Goal: Task Accomplishment & Management: Use online tool/utility

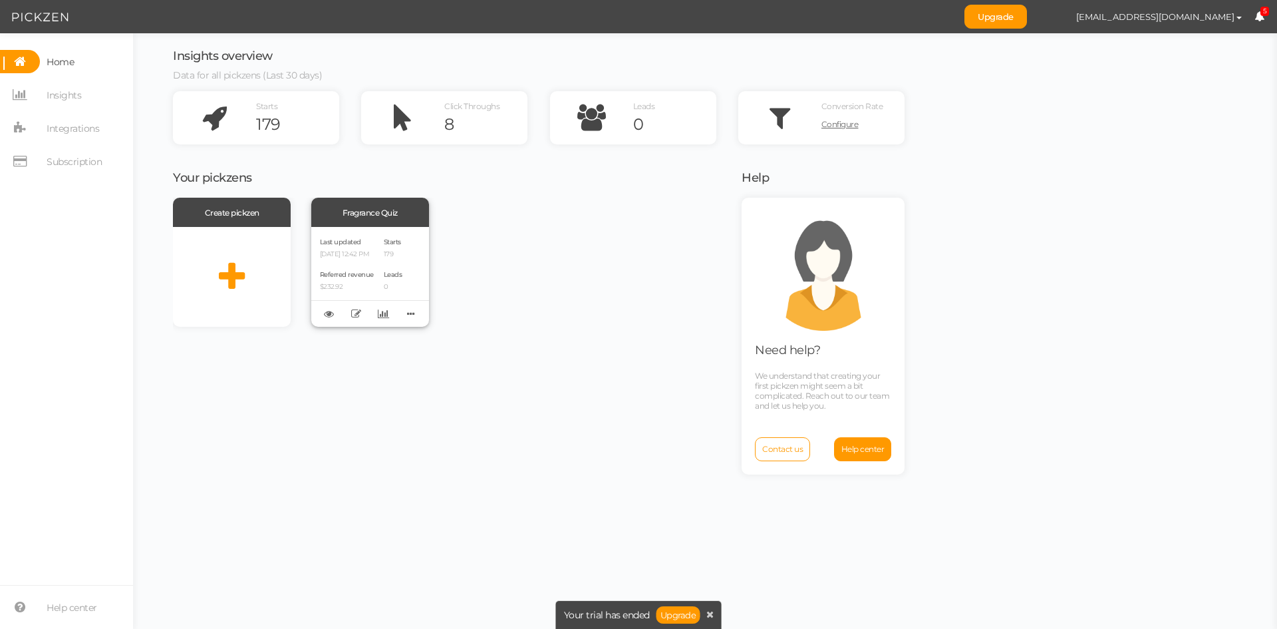
click at [374, 259] on div "Last updated [DATE] 12:42 PM Referred revenue $232.92" at bounding box center [347, 276] width 54 height 82
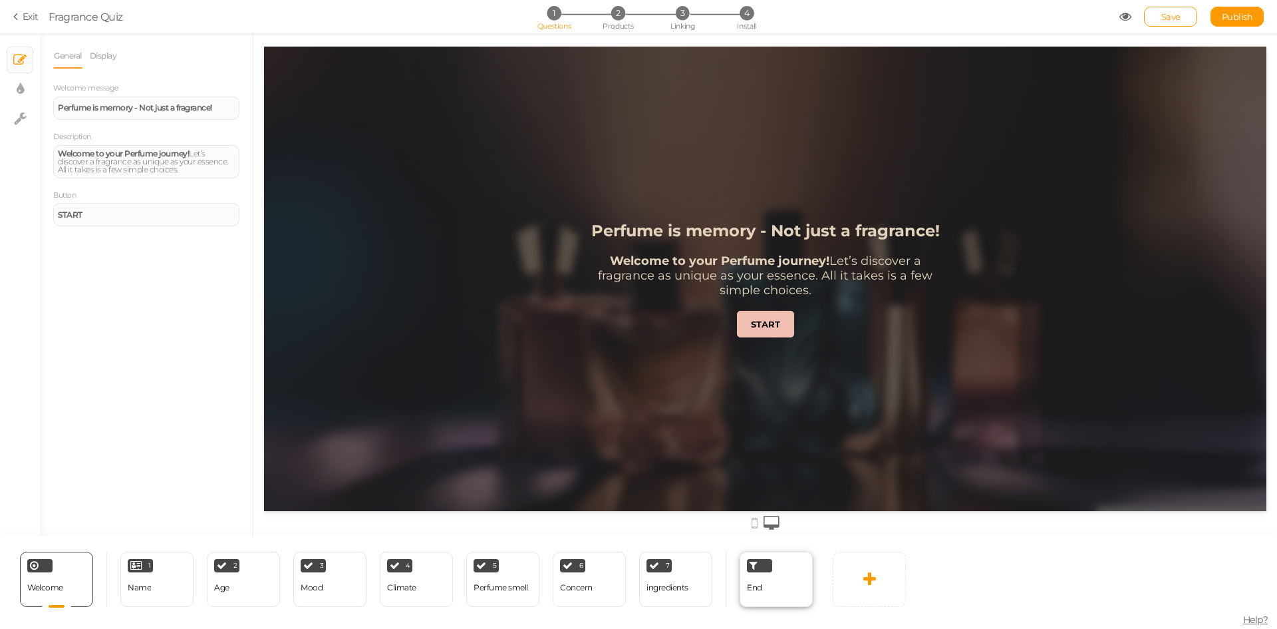
click at [760, 588] on span "End" at bounding box center [754, 587] width 15 height 10
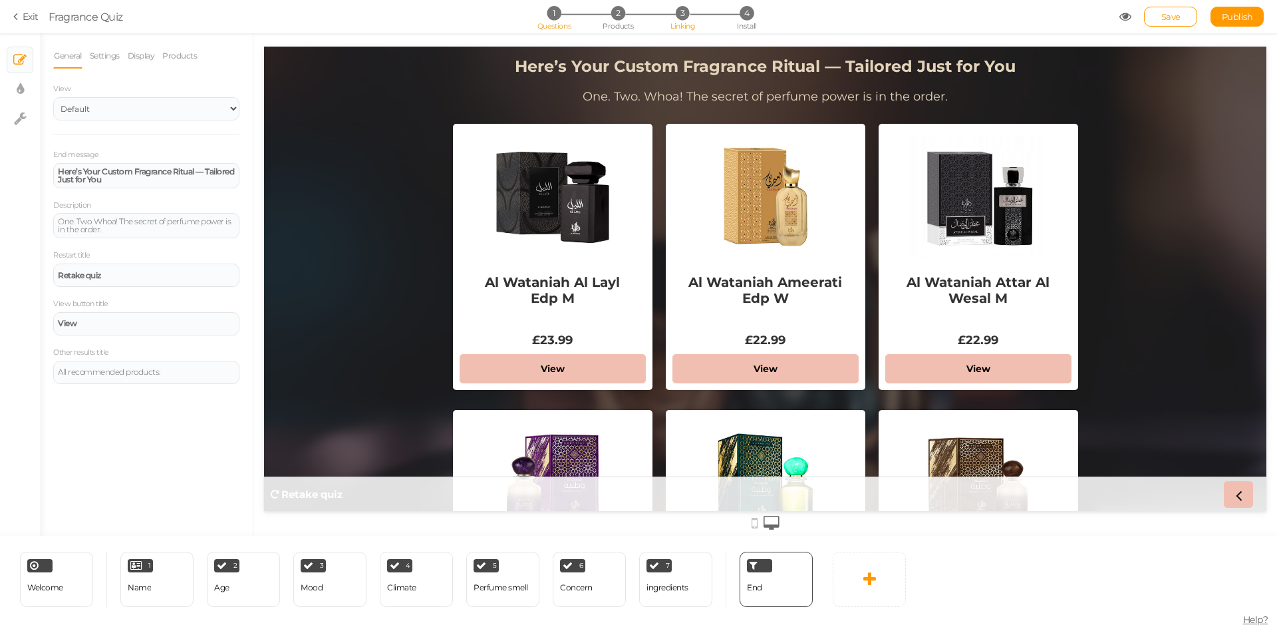
click at [682, 17] on span "3" at bounding box center [683, 13] width 14 height 14
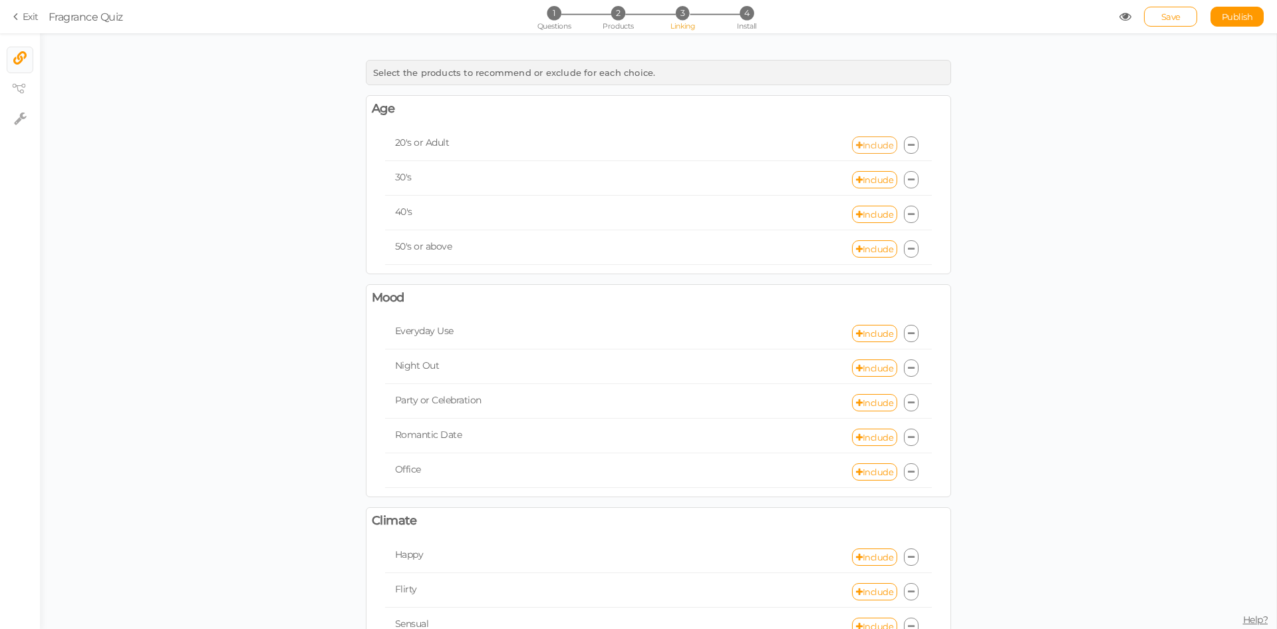
click at [866, 144] on link "Include" at bounding box center [874, 144] width 45 height 17
select select "expr"
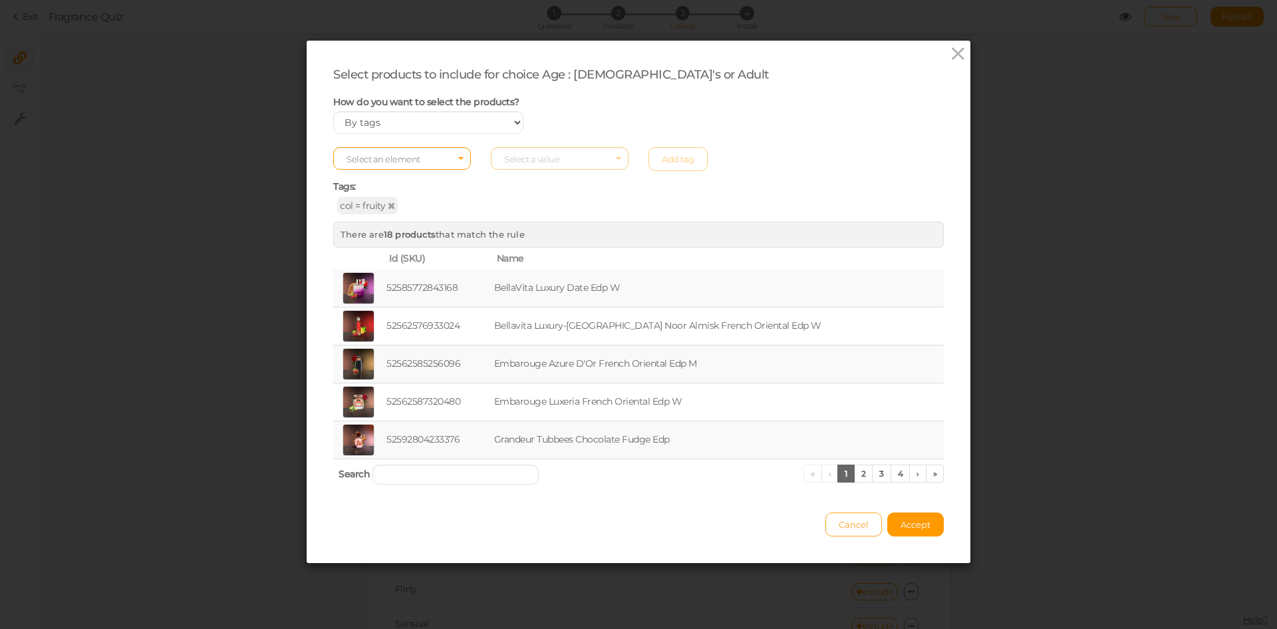
click at [847, 527] on span "Cancel" at bounding box center [854, 524] width 30 height 11
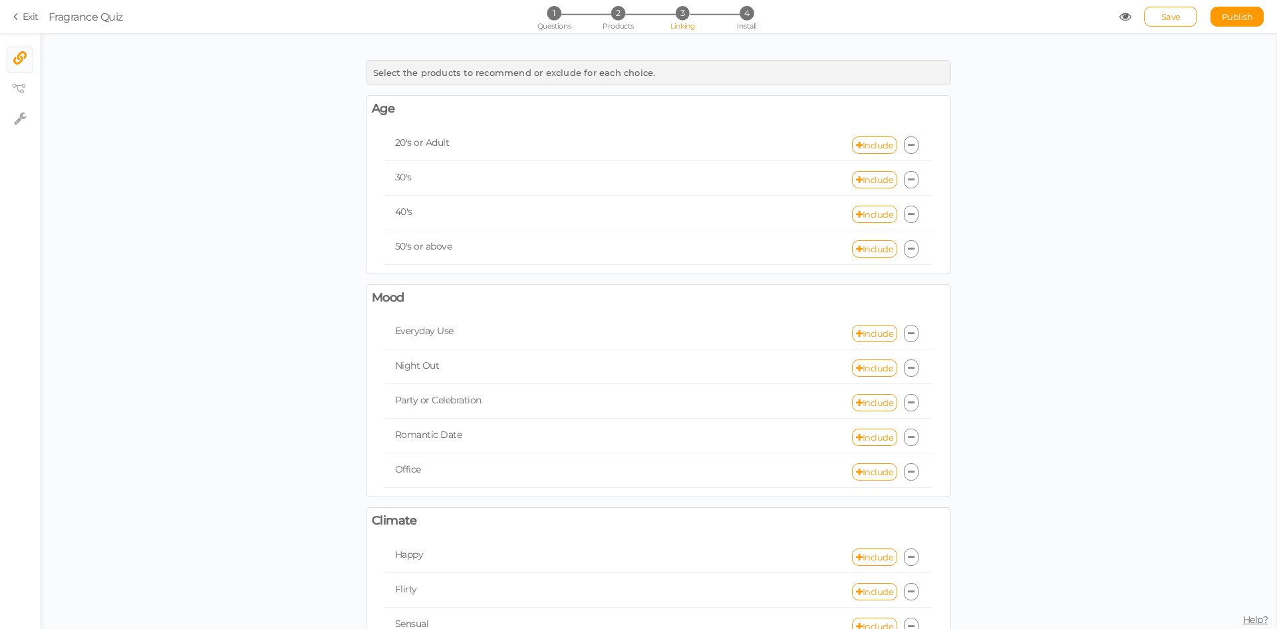
click at [25, 15] on link "Exit" at bounding box center [25, 16] width 25 height 13
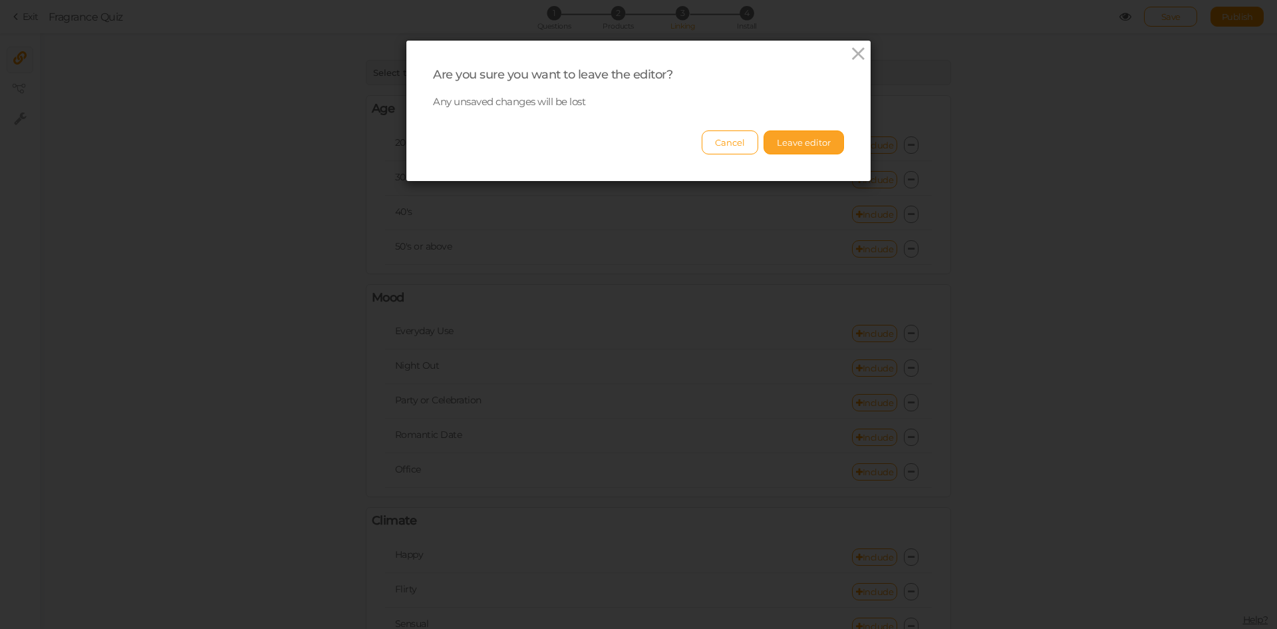
click at [788, 146] on button "Leave editor" at bounding box center [804, 142] width 80 height 24
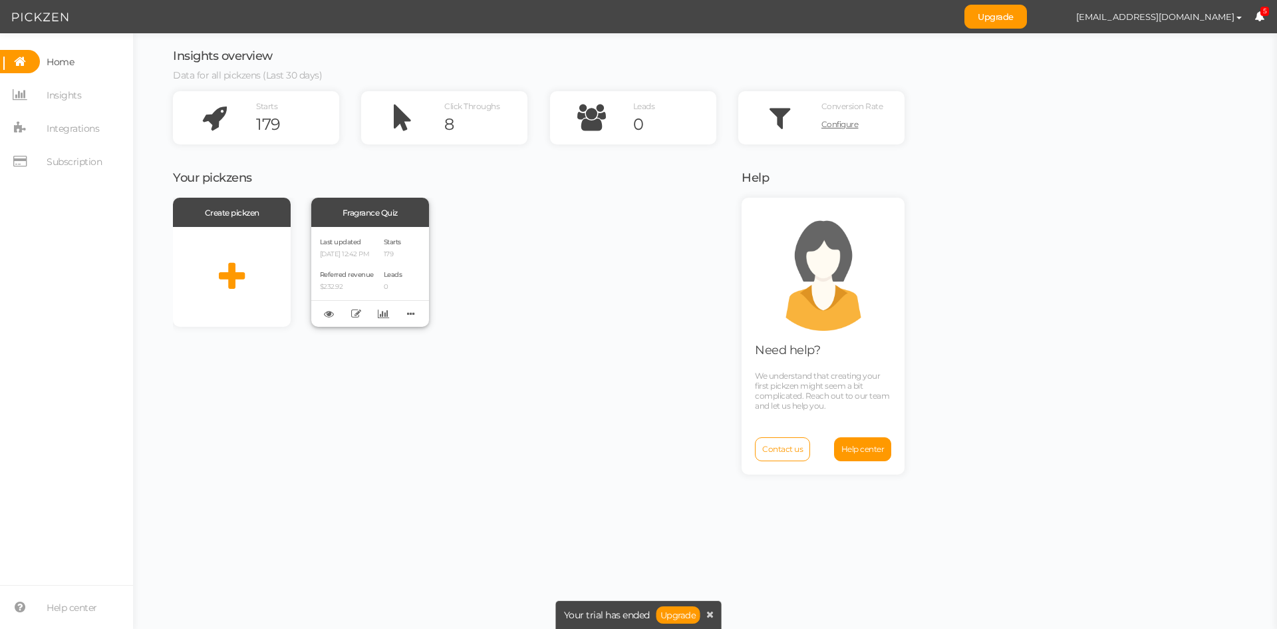
click at [369, 241] on div "Last updated [DATE] 12:42 PM" at bounding box center [347, 246] width 54 height 23
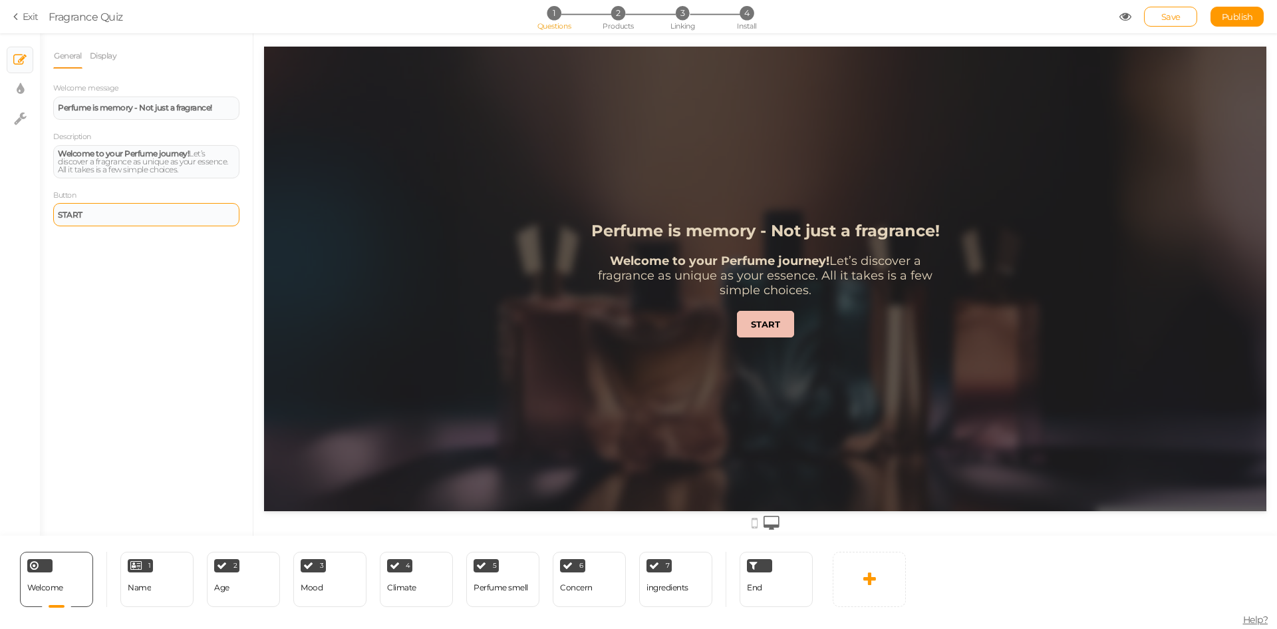
click at [105, 217] on div "START" at bounding box center [146, 215] width 177 height 8
drag, startPoint x: 76, startPoint y: 210, endPoint x: 39, endPoint y: 209, distance: 36.6
click at [39, 209] on div "× Slides × Display settings × Settings General Display Welcome message Perfume …" at bounding box center [638, 284] width 1277 height 502
click at [74, 188] on button "Bold" at bounding box center [66, 187] width 21 height 19
click at [94, 214] on div "Enter ﻿" at bounding box center [146, 215] width 177 height 8
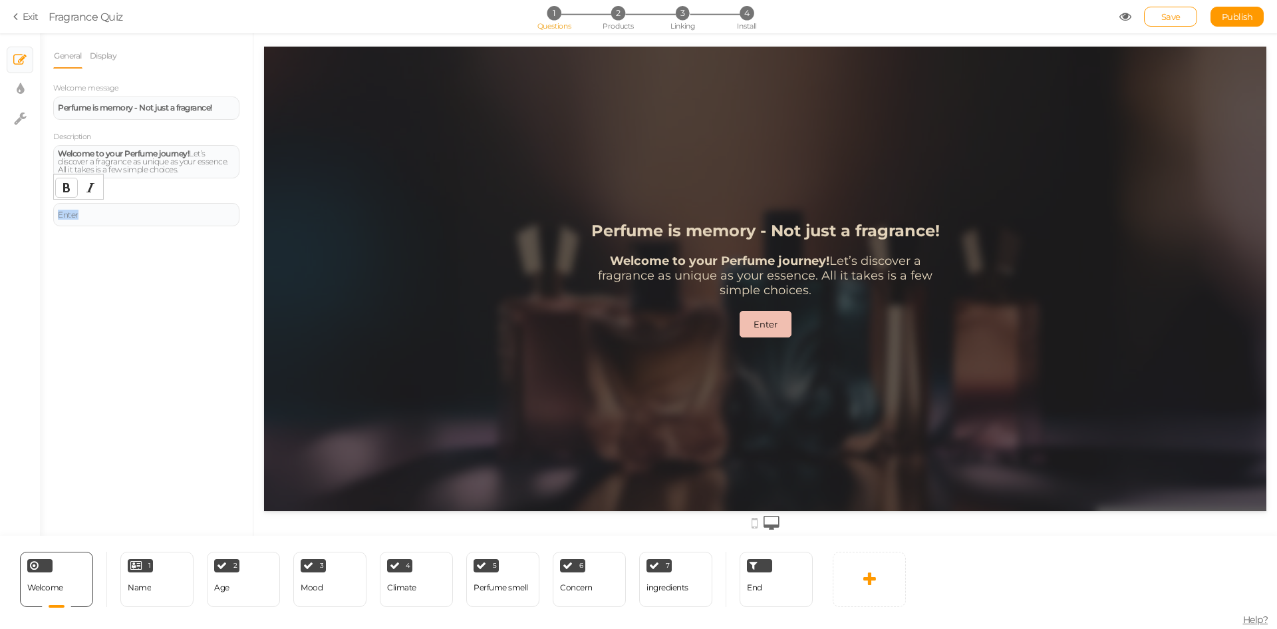
click at [65, 192] on icon "Bold" at bounding box center [66, 187] width 11 height 11
click at [122, 271] on div "General Display Welcome message Perfume is memory - Not just a fragrance! Descr…" at bounding box center [146, 289] width 213 height 492
click at [1218, 20] on link "Publish" at bounding box center [1237, 17] width 53 height 20
drag, startPoint x: 78, startPoint y: 217, endPoint x: 17, endPoint y: 203, distance: 62.8
click at [17, 203] on div "× Slides × Display settings × Settings General Display Welcome message Perfume …" at bounding box center [638, 284] width 1277 height 502
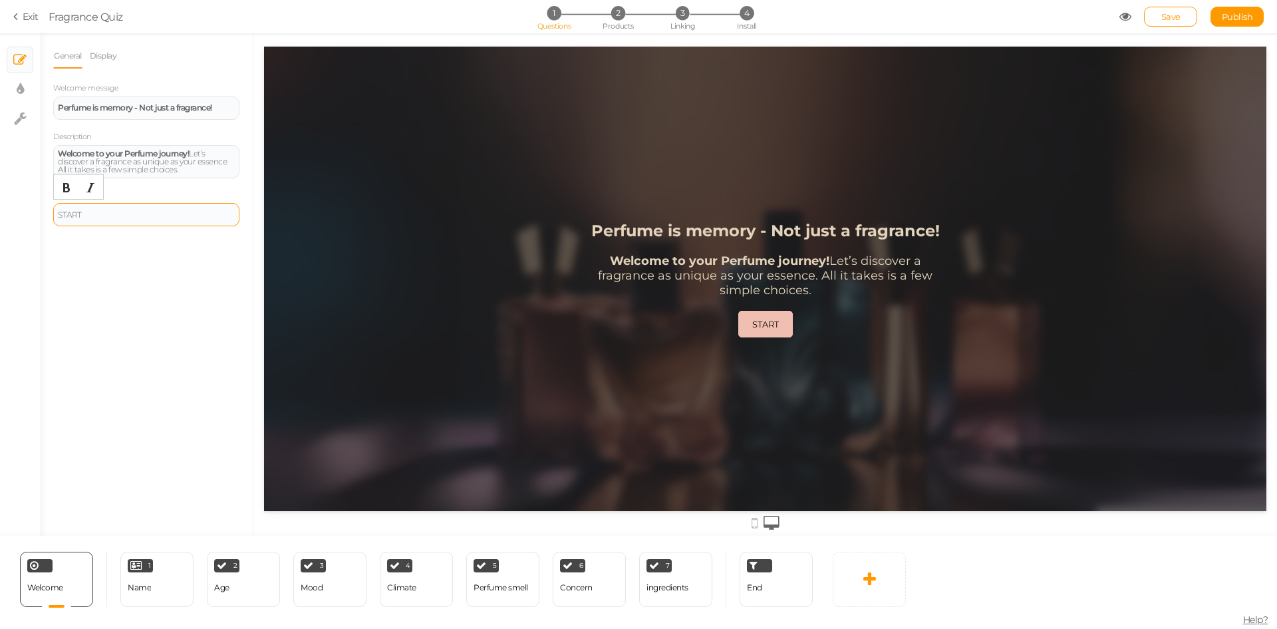
click at [100, 213] on div "START" at bounding box center [146, 215] width 177 height 8
click at [59, 194] on button "Bold" at bounding box center [66, 187] width 21 height 19
click at [1224, 17] on span "Publish" at bounding box center [1237, 16] width 31 height 11
click at [100, 209] on div "START" at bounding box center [146, 214] width 186 height 23
click at [96, 216] on div "START" at bounding box center [146, 215] width 177 height 8
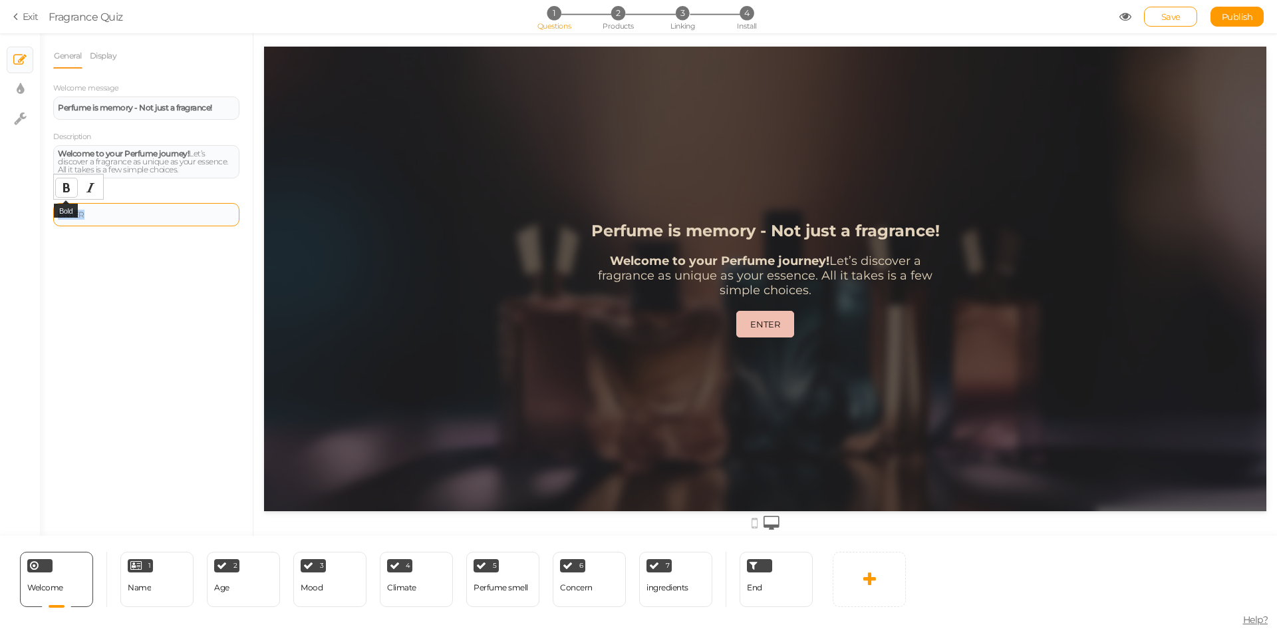
click at [63, 188] on icon "Bold" at bounding box center [66, 187] width 11 height 11
click at [1235, 13] on span "Publish" at bounding box center [1237, 16] width 31 height 11
